Goal: Find specific fact: Find contact information

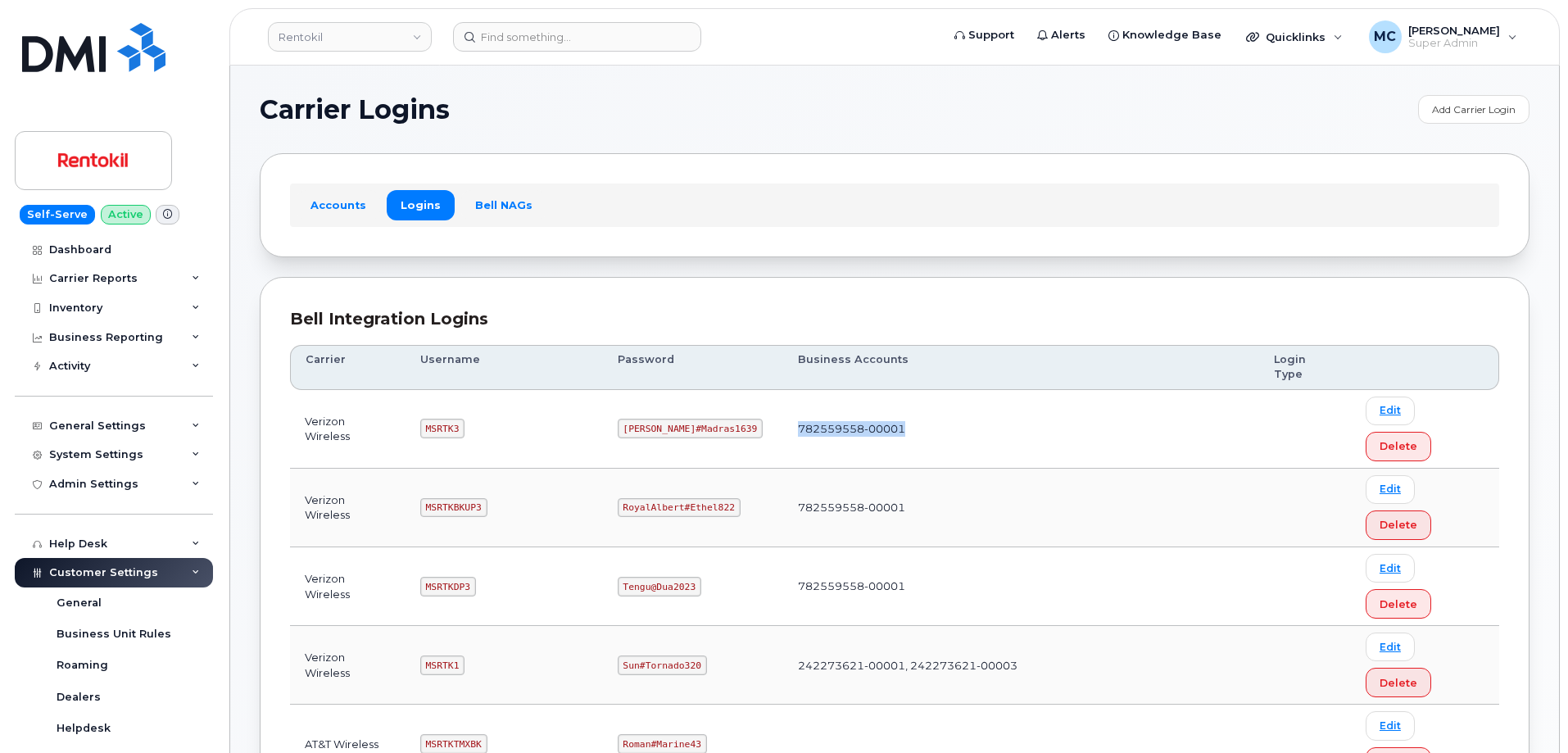
drag, startPoint x: 873, startPoint y: 399, endPoint x: 770, endPoint y: 402, distance: 103.0
click at [783, 402] on td "782559558-00001" at bounding box center [1020, 429] width 475 height 79
copy td "782559558-00001"
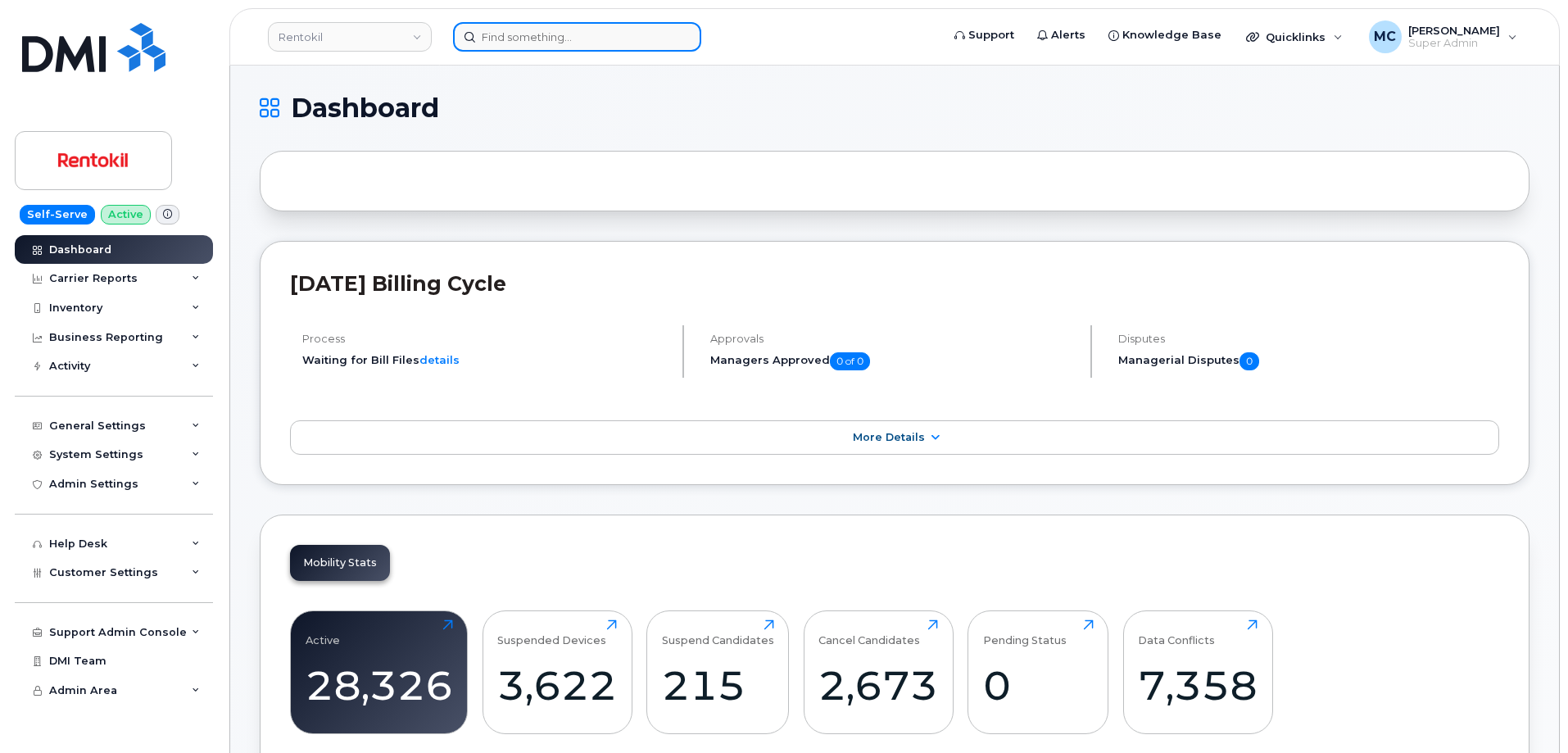
click at [670, 39] on input at bounding box center [577, 37] width 248 height 30
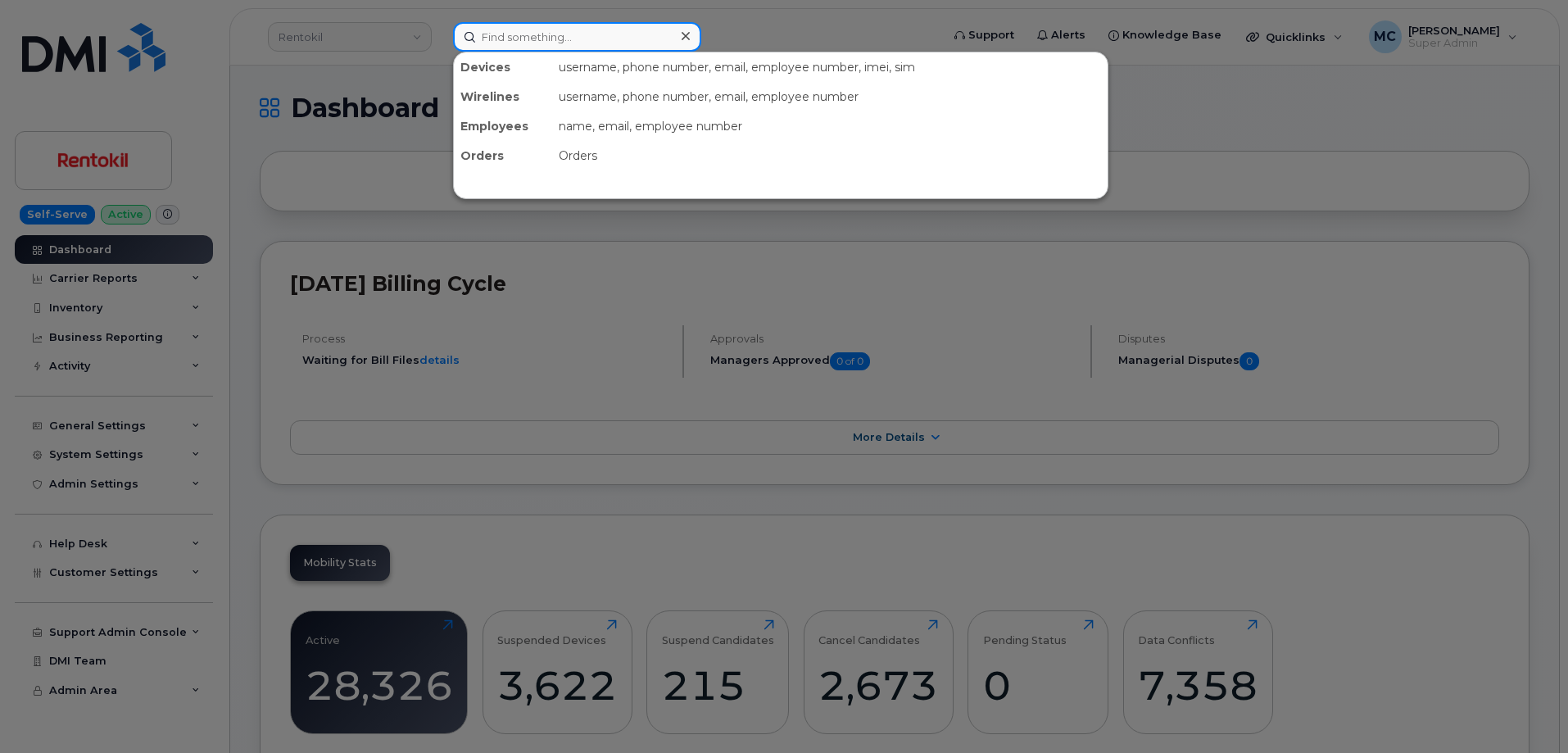
paste input "354566764074557"
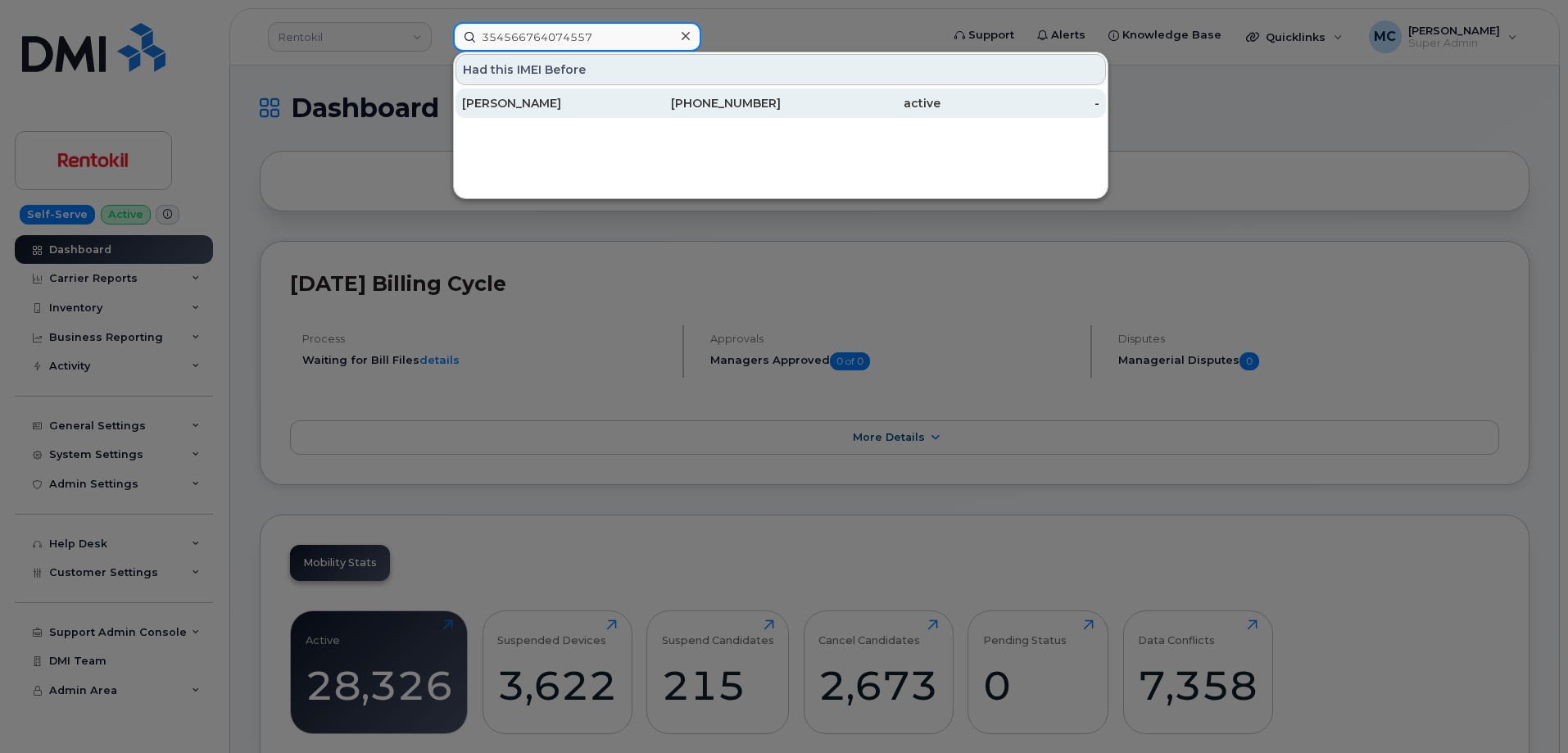
type input "354566764074557"
click at [701, 98] on div "330-612-6987" at bounding box center [702, 103] width 160 height 16
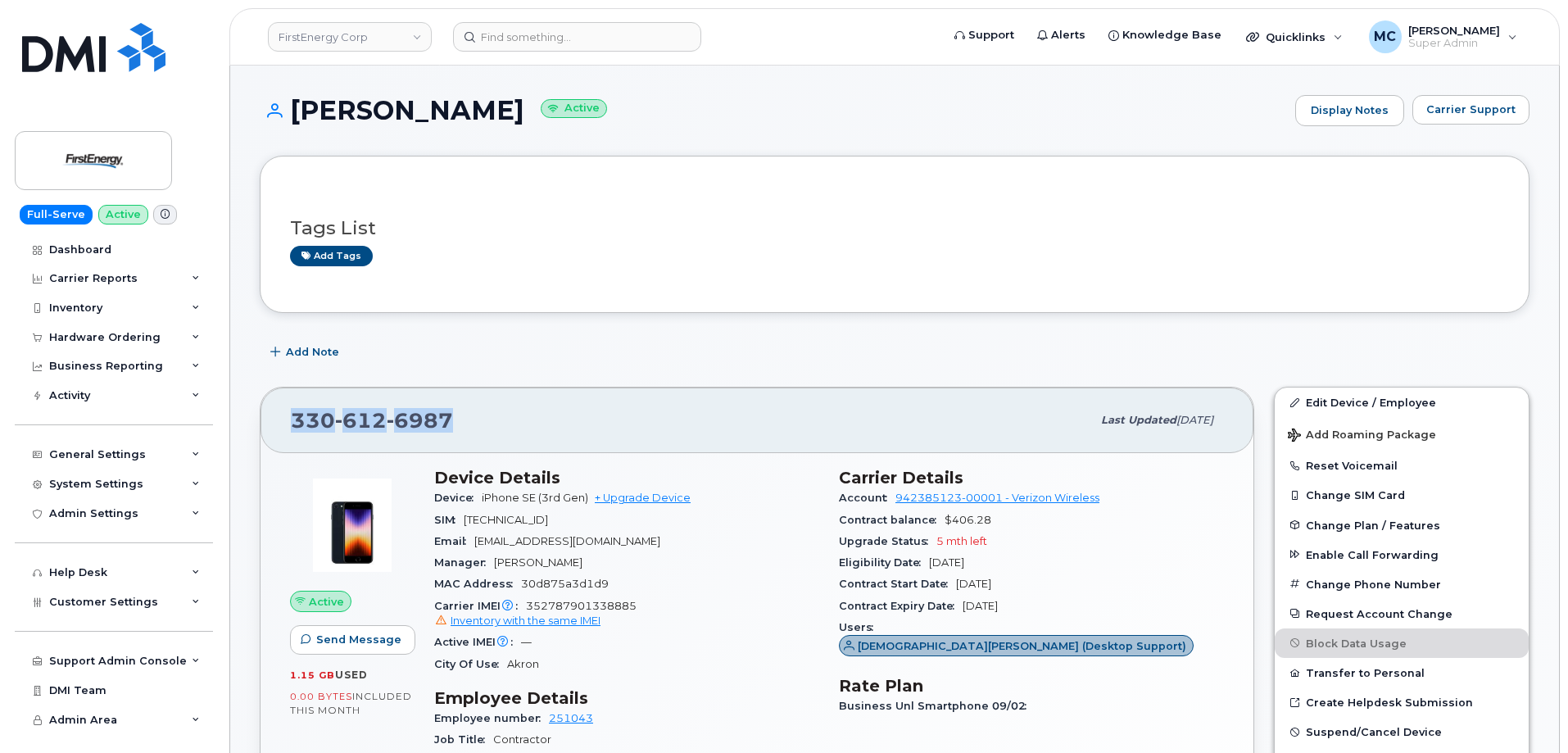
drag, startPoint x: 471, startPoint y: 426, endPoint x: 285, endPoint y: 423, distance: 186.0
click at [285, 423] on div "330 612 6987 Last updated Sep 12, 2025" at bounding box center [756, 420] width 992 height 66
copy span "330 612 6987"
drag, startPoint x: 291, startPoint y: 115, endPoint x: 508, endPoint y: 117, distance: 217.0
click at [508, 117] on h1 "Peter Romaniuk Active" at bounding box center [772, 110] width 1027 height 29
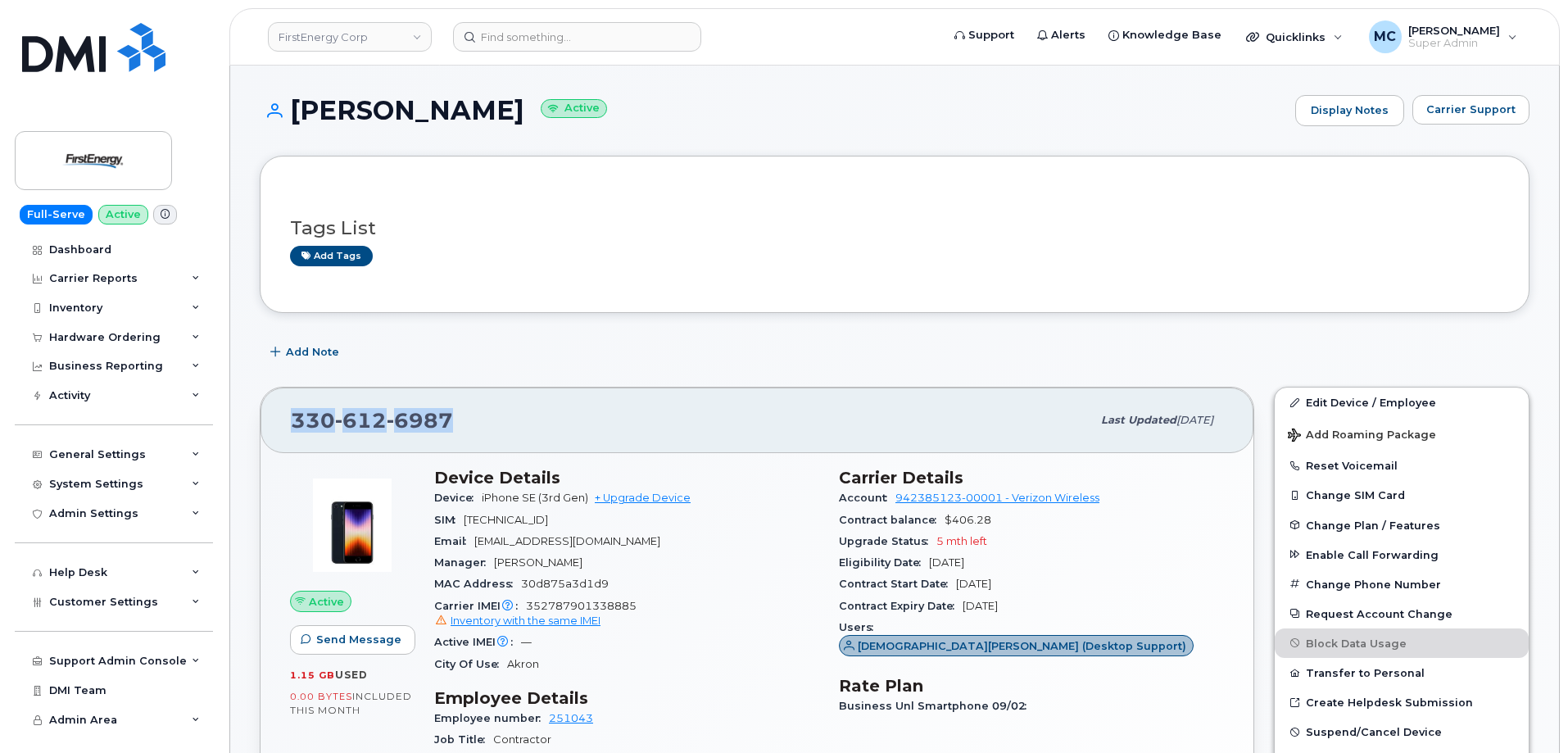
copy h1 "[PERSON_NAME]"
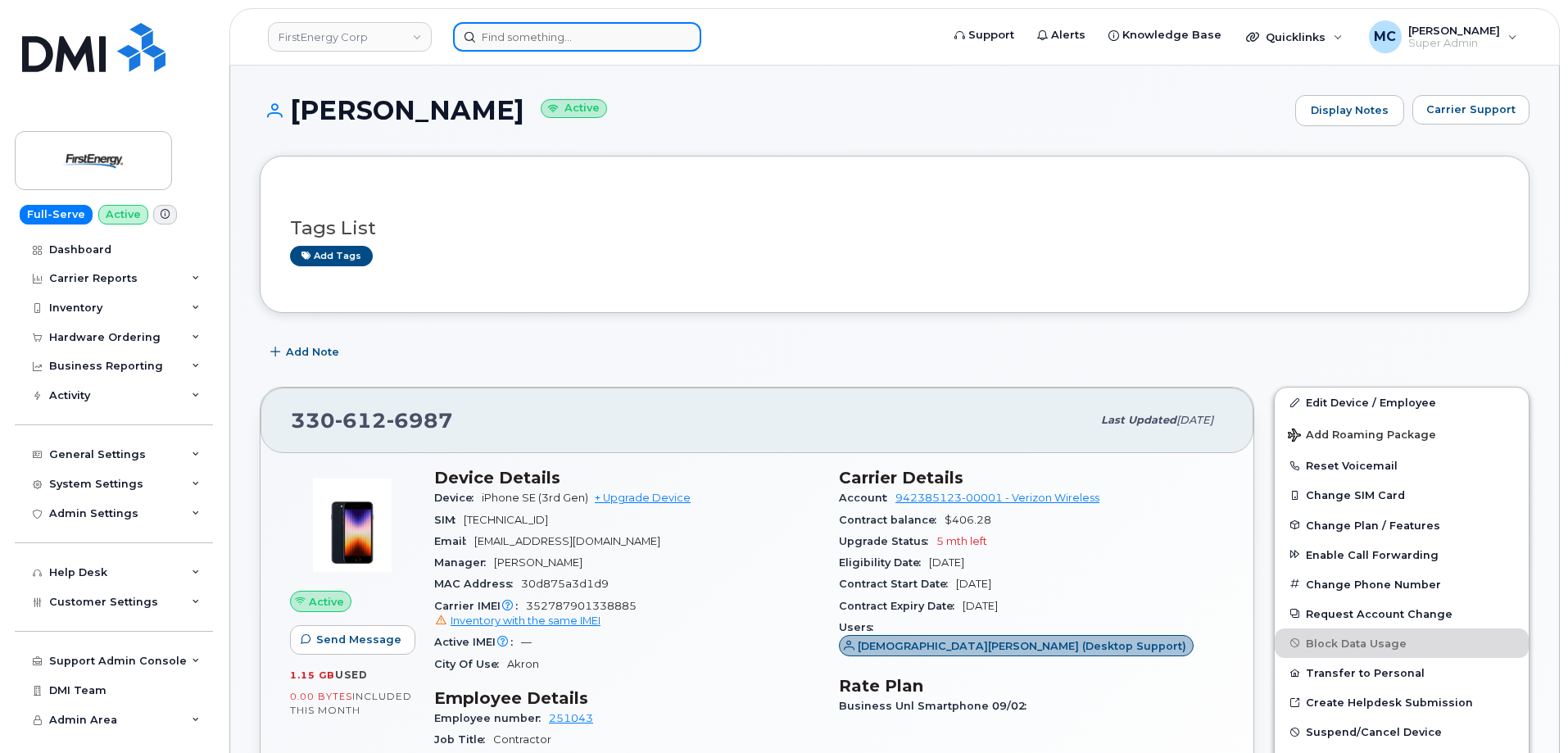
click at [630, 39] on input at bounding box center [577, 37] width 248 height 30
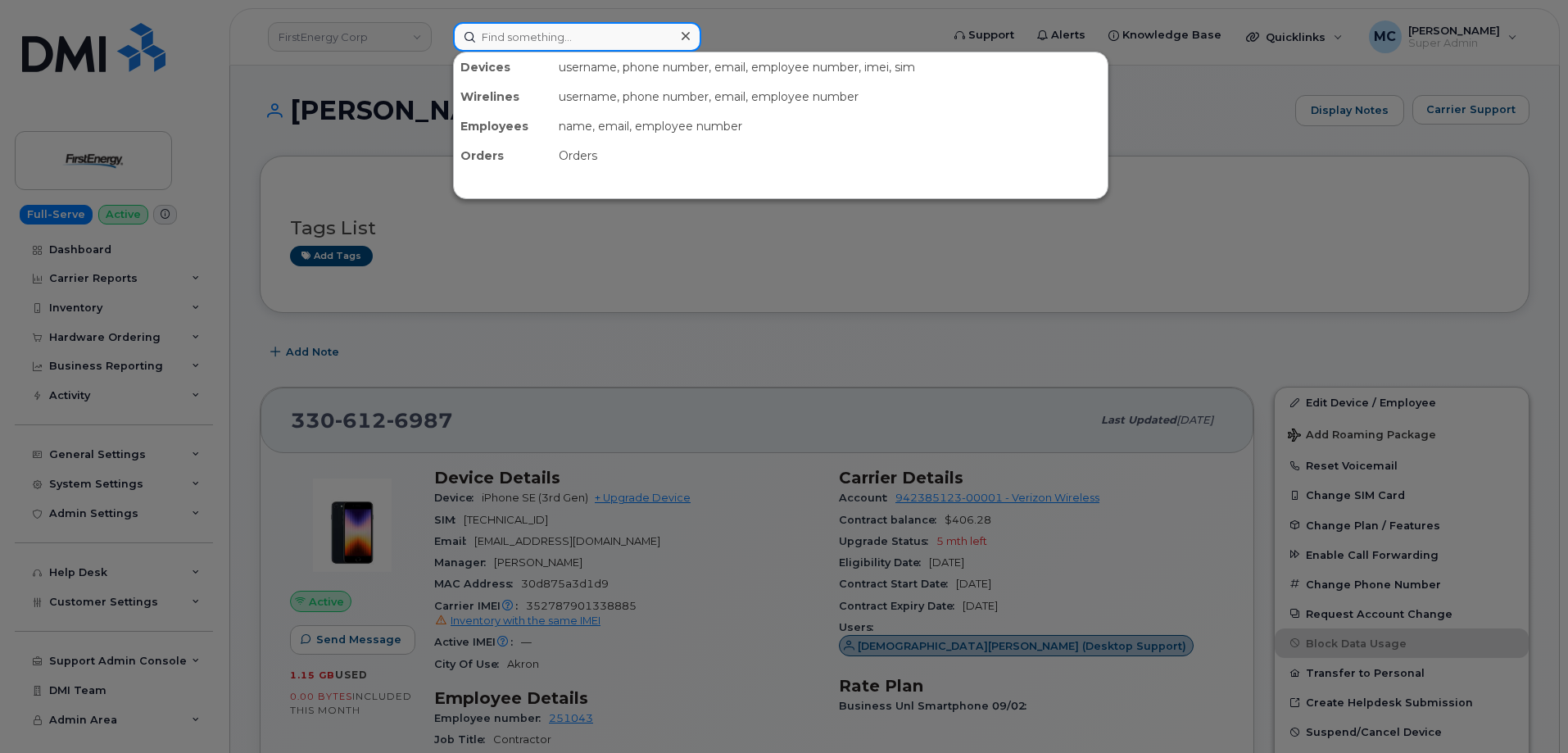
paste input "351811695107008"
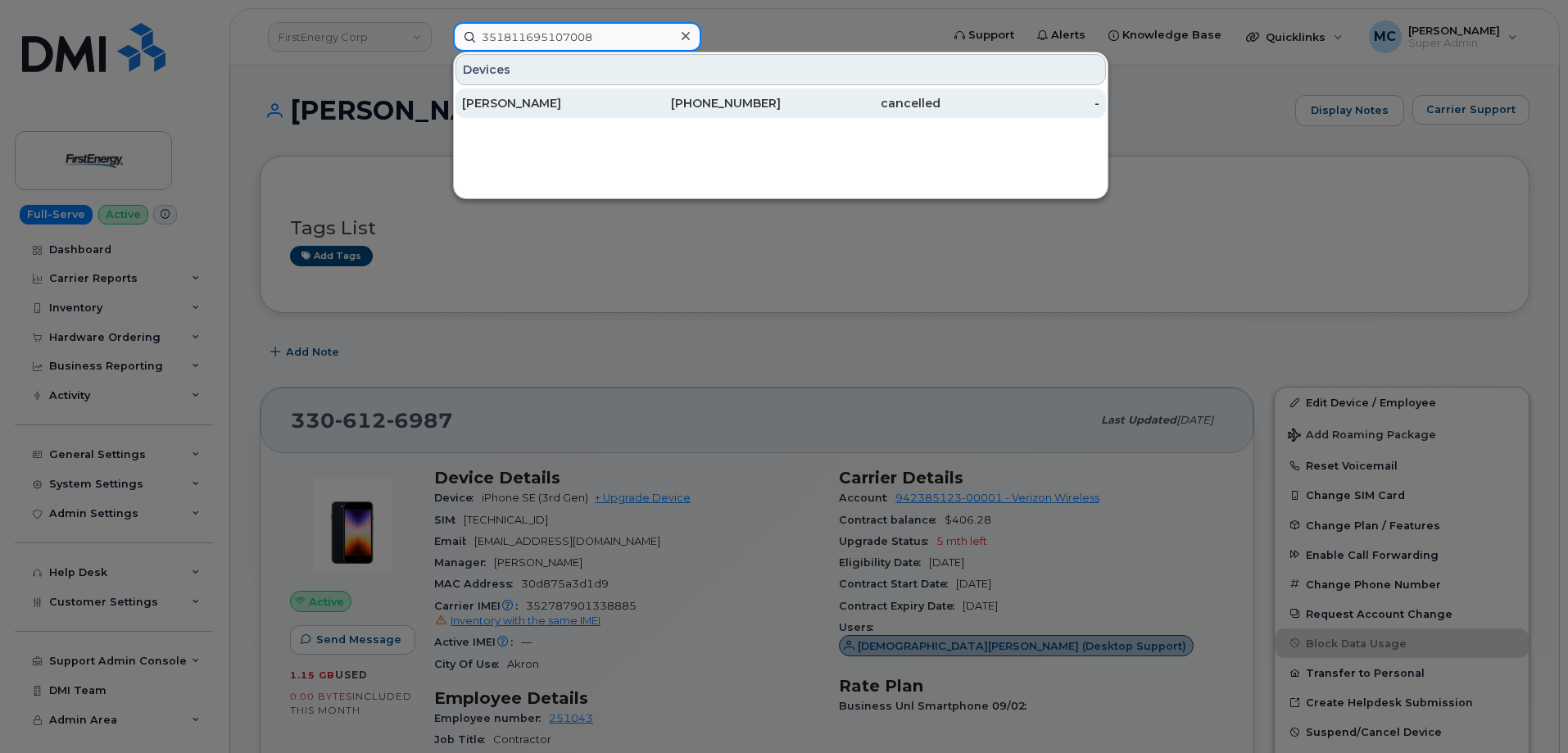
type input "351811695107008"
click at [681, 104] on div "717-688-0476" at bounding box center [702, 103] width 160 height 16
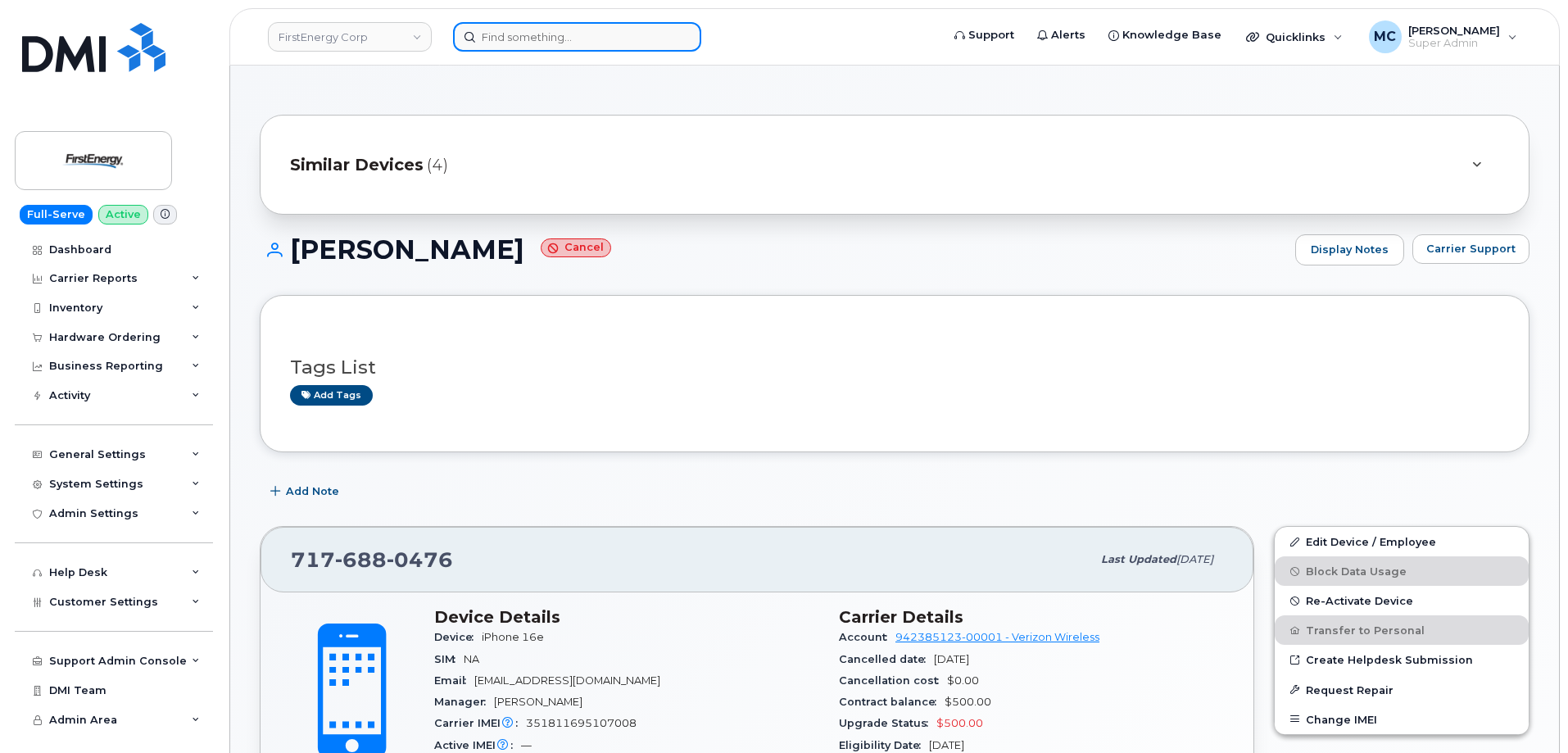
click at [628, 40] on input at bounding box center [577, 37] width 248 height 30
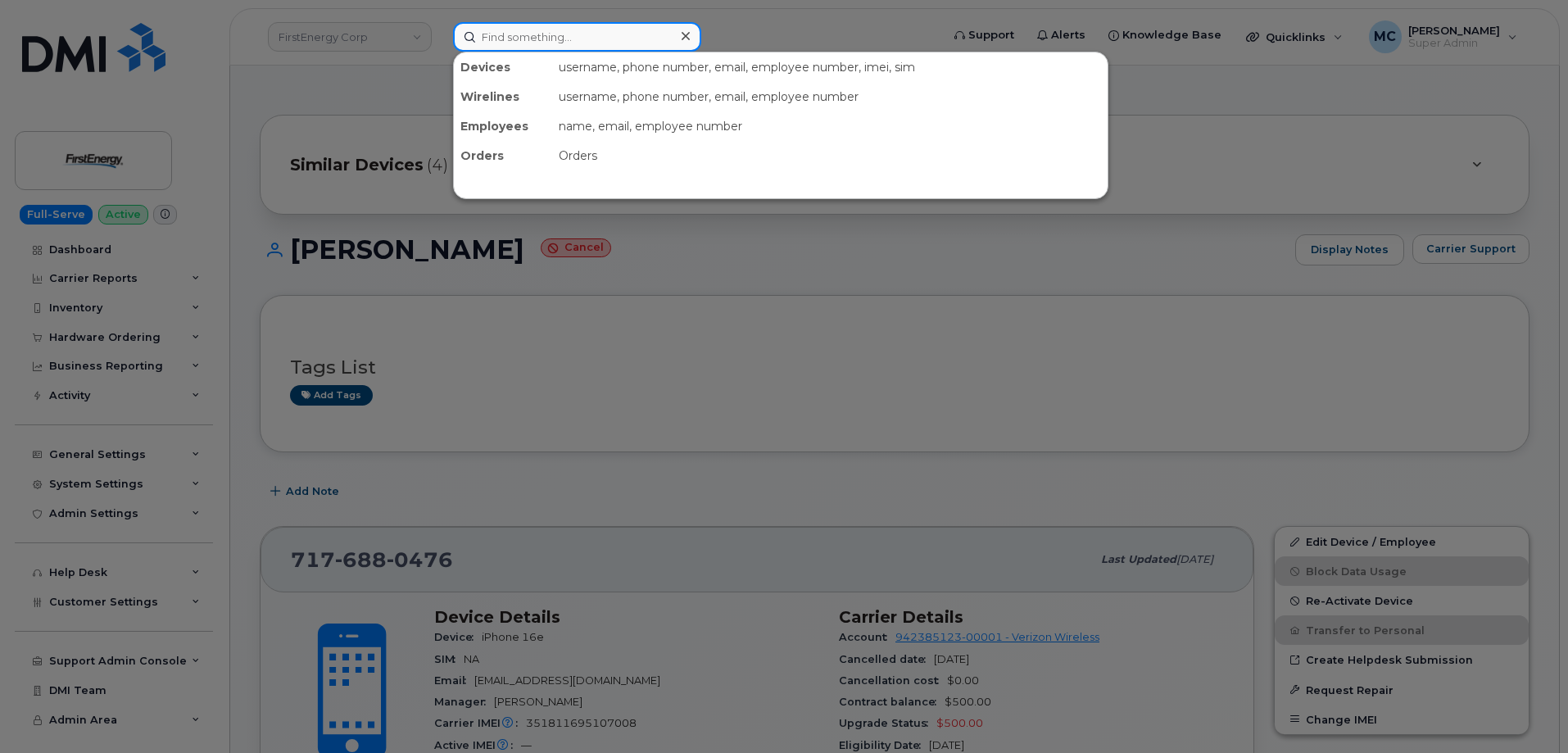
paste input "356312635952731"
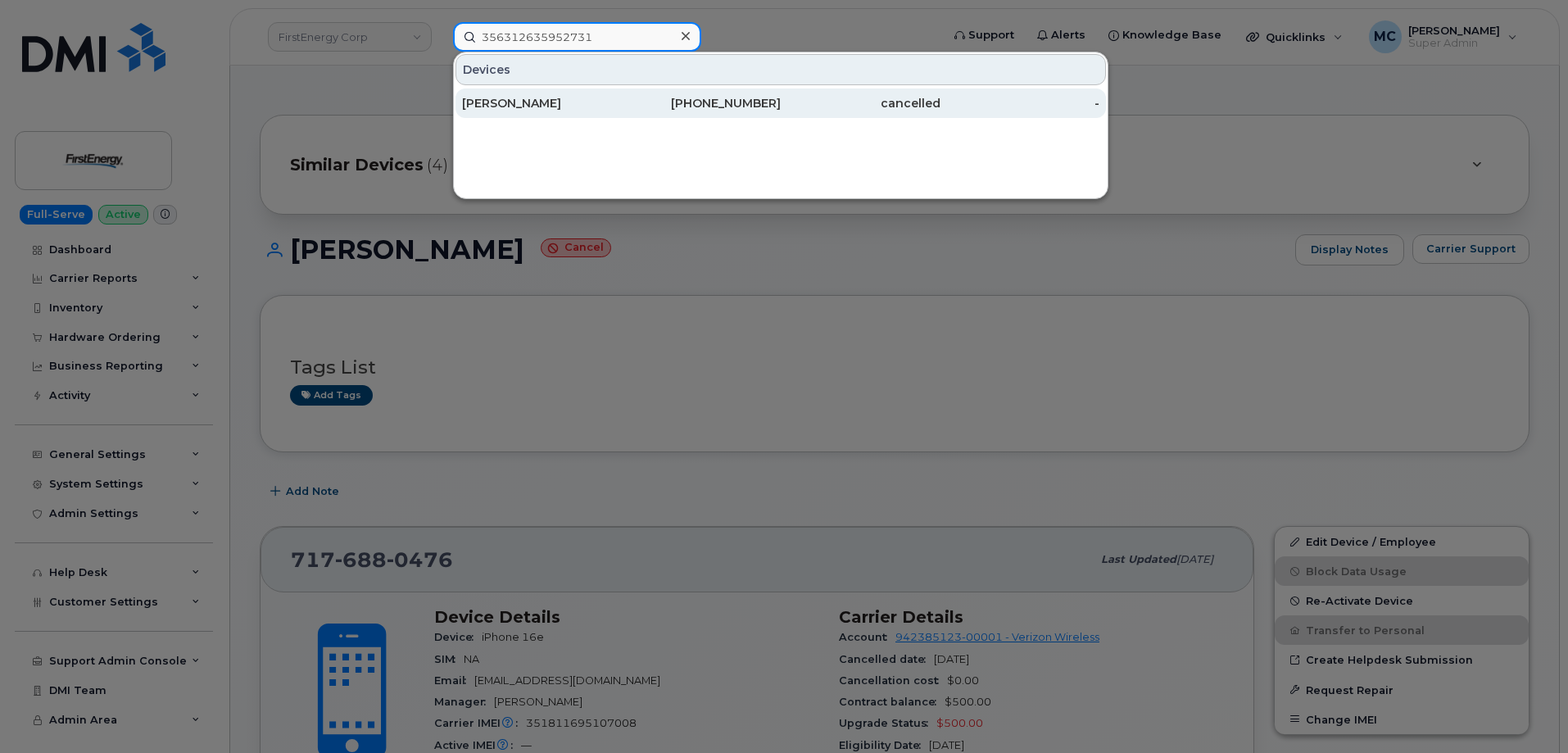
type input "356312635952731"
click at [748, 108] on div "814-656-8417" at bounding box center [702, 103] width 160 height 16
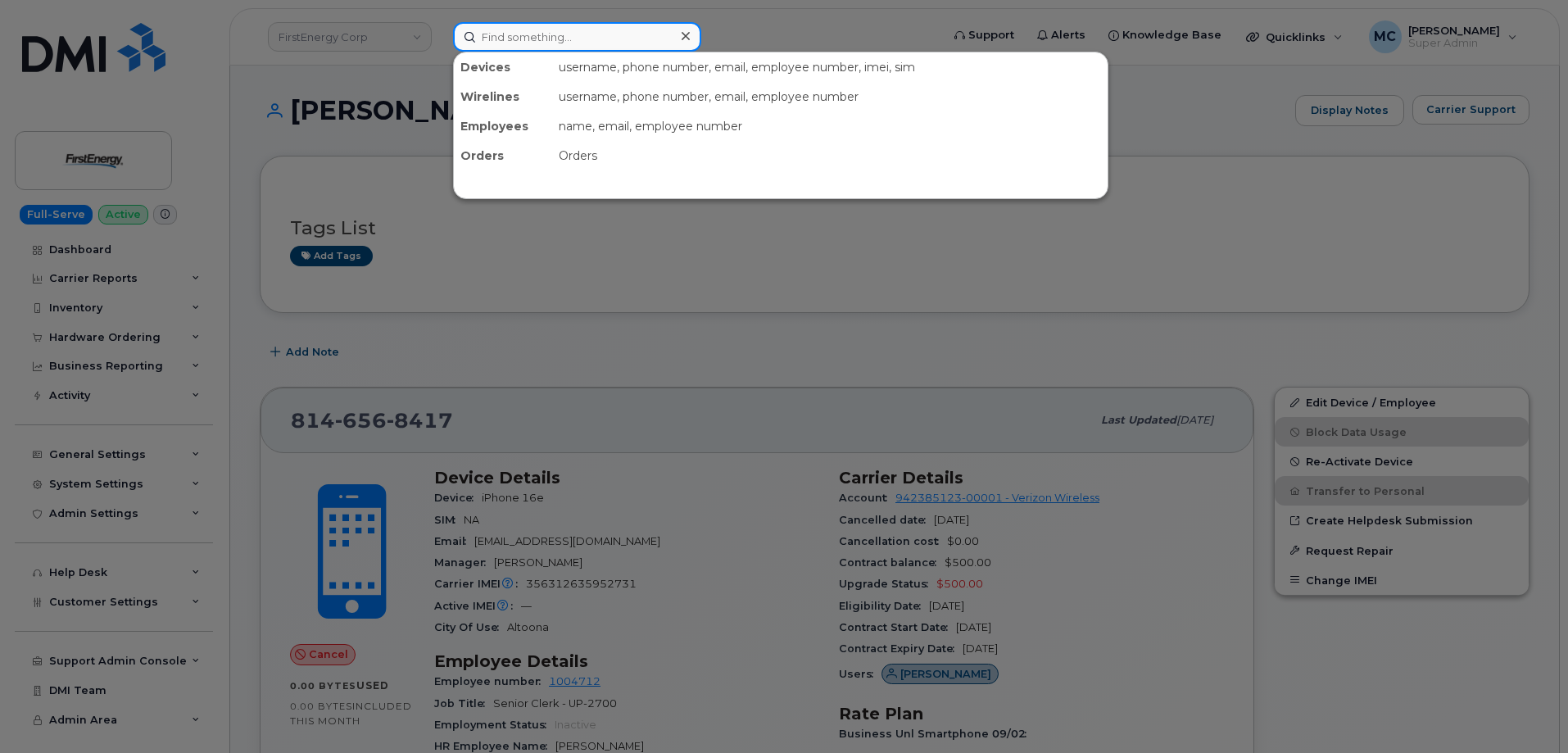
click at [628, 24] on input at bounding box center [577, 37] width 248 height 30
paste input "351379438141577"
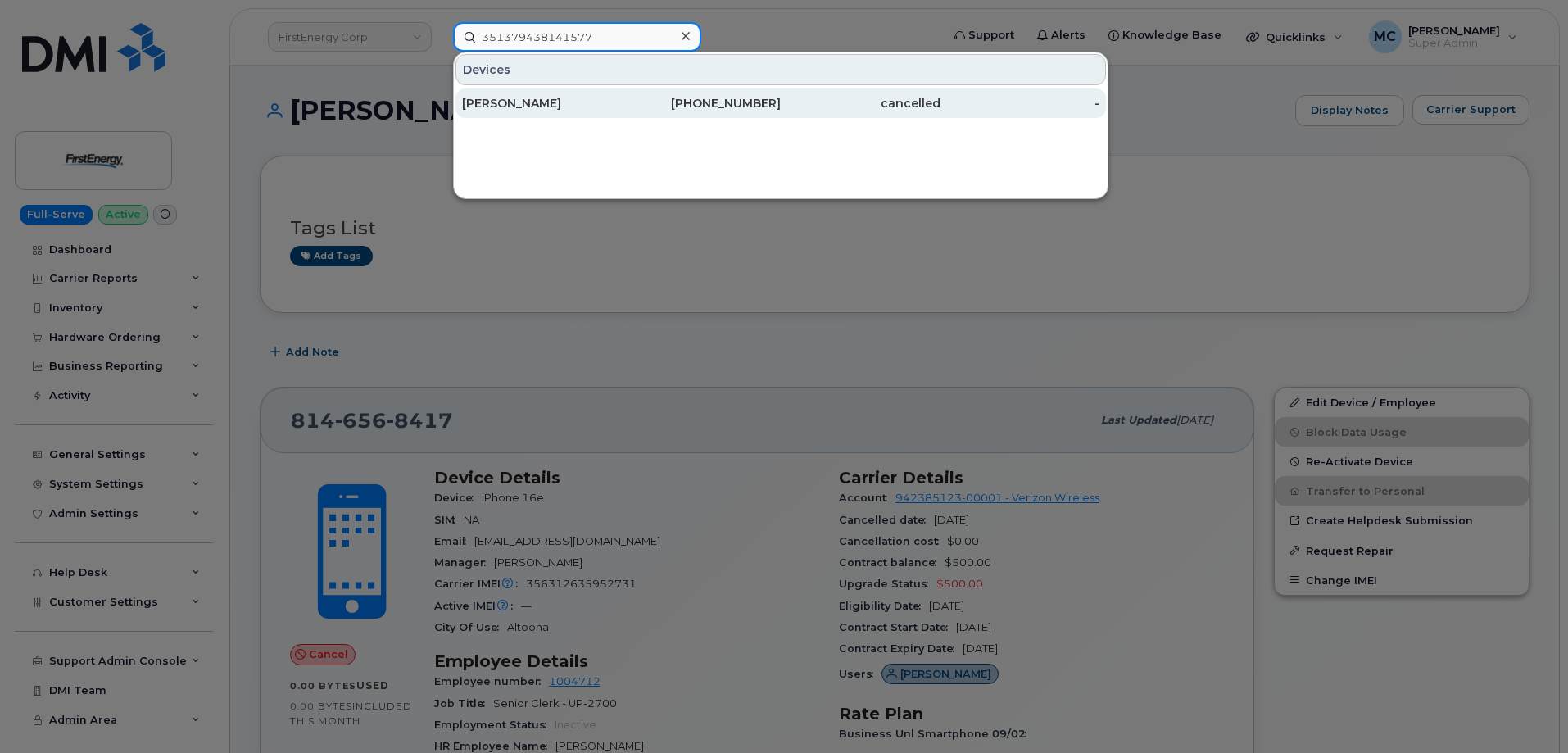
type input "351379438141577"
click at [728, 106] on div "[PHONE_NUMBER]" at bounding box center [702, 103] width 160 height 16
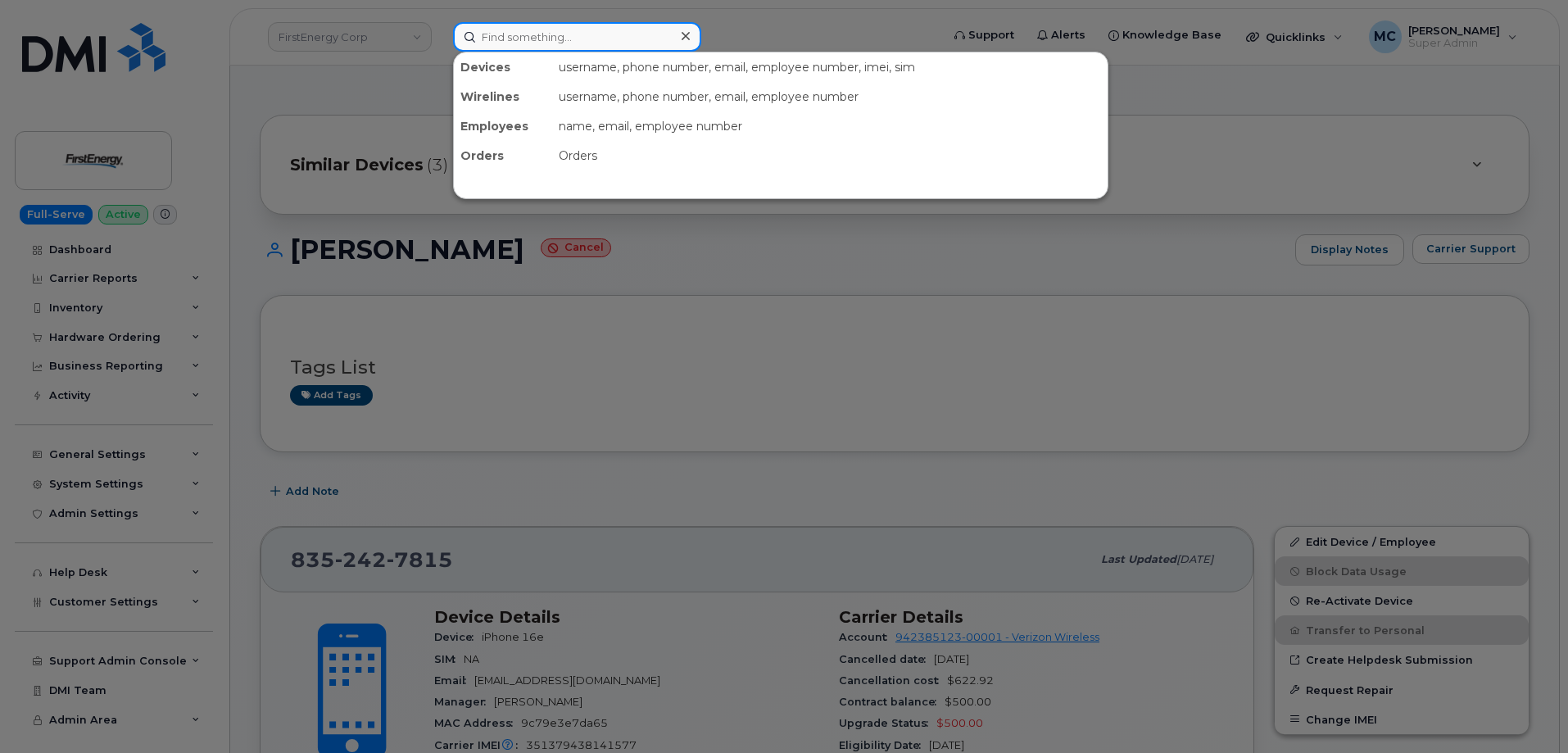
click at [533, 33] on input at bounding box center [577, 37] width 248 height 30
paste input "351418495232075"
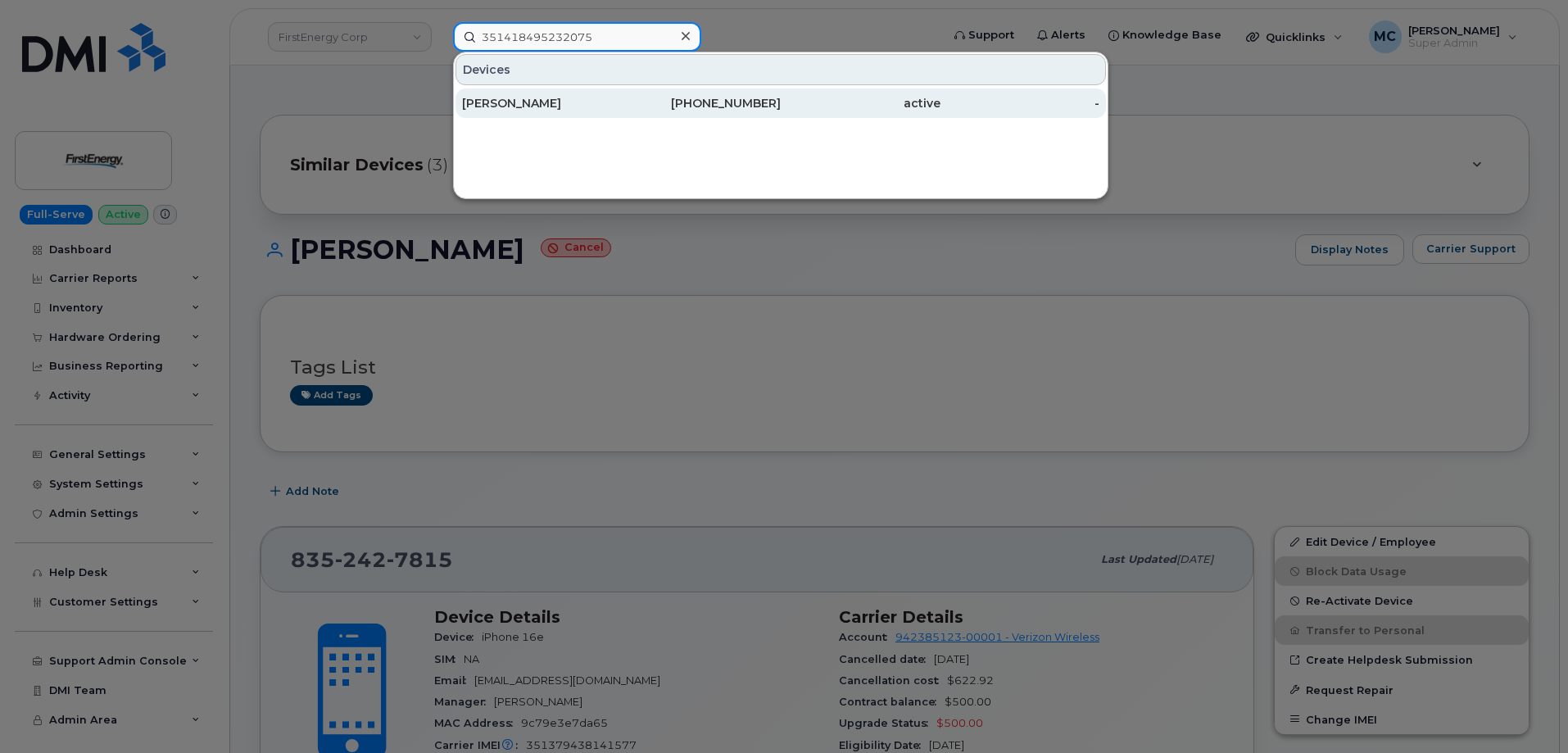
type input "351418495232075"
click at [705, 114] on div "[PHONE_NUMBER]" at bounding box center [702, 103] width 160 height 30
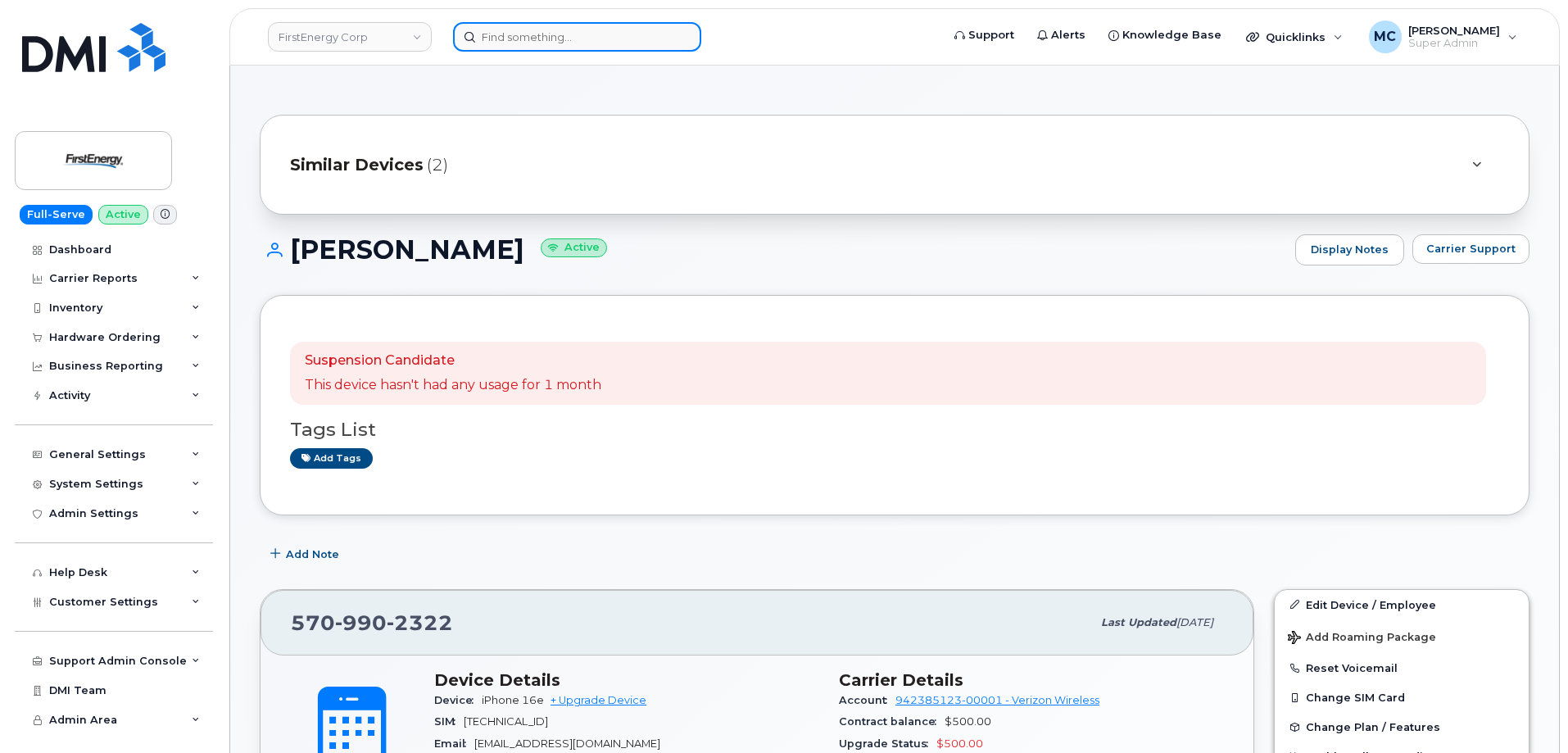
click at [542, 35] on input at bounding box center [577, 37] width 248 height 30
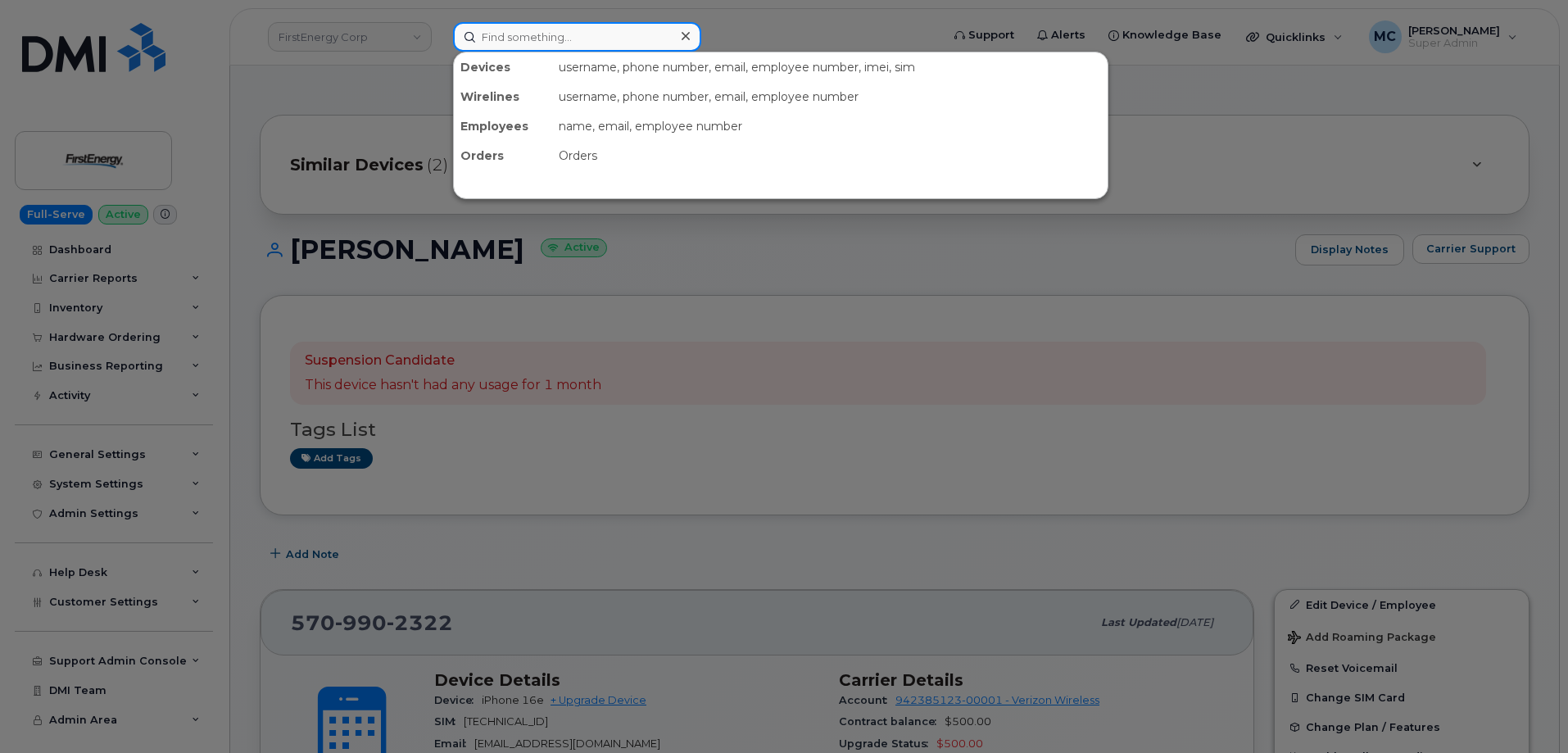
paste input "358017326716505"
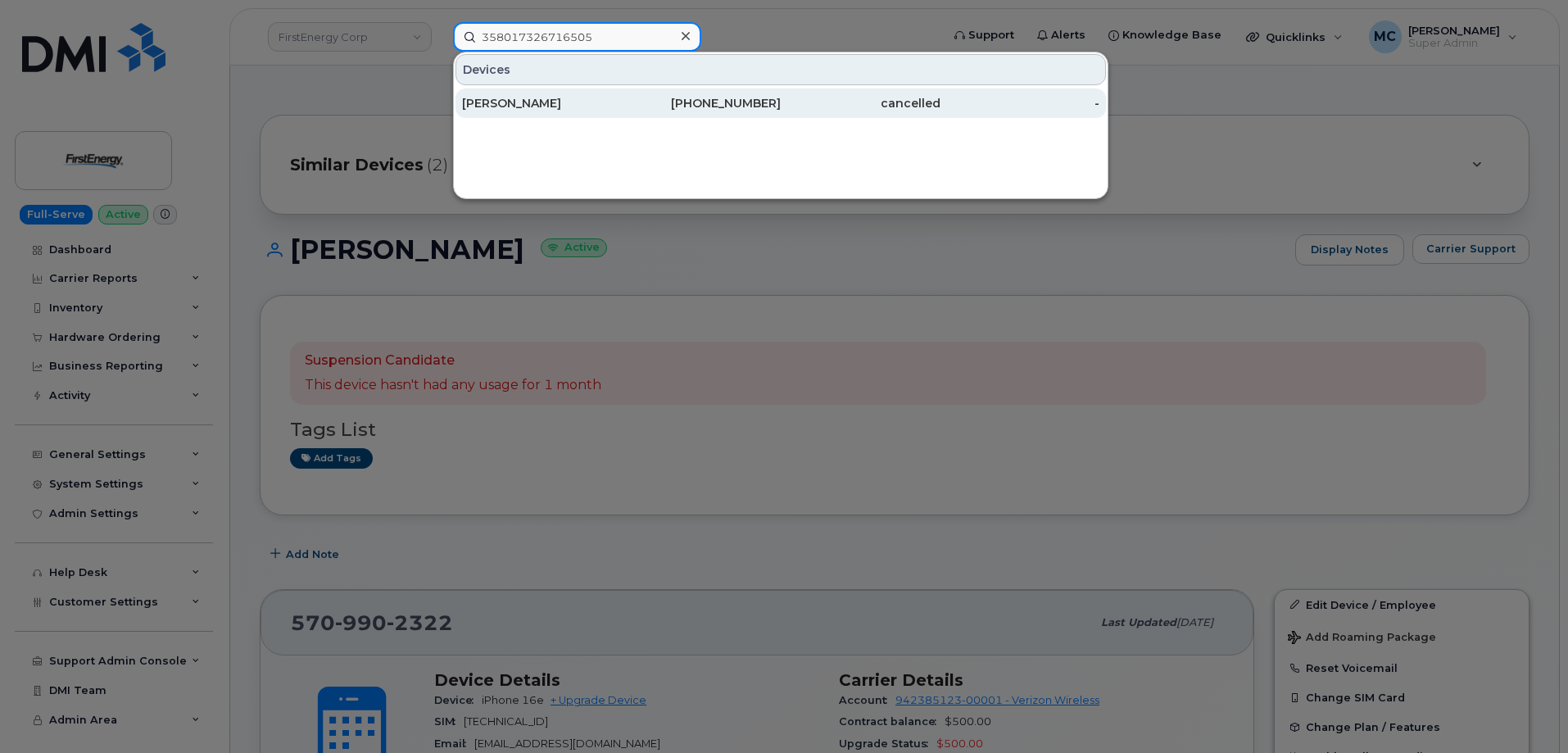
type input "358017326716505"
click at [593, 100] on div "[PERSON_NAME]" at bounding box center [542, 103] width 160 height 16
